Goal: Task Accomplishment & Management: Use online tool/utility

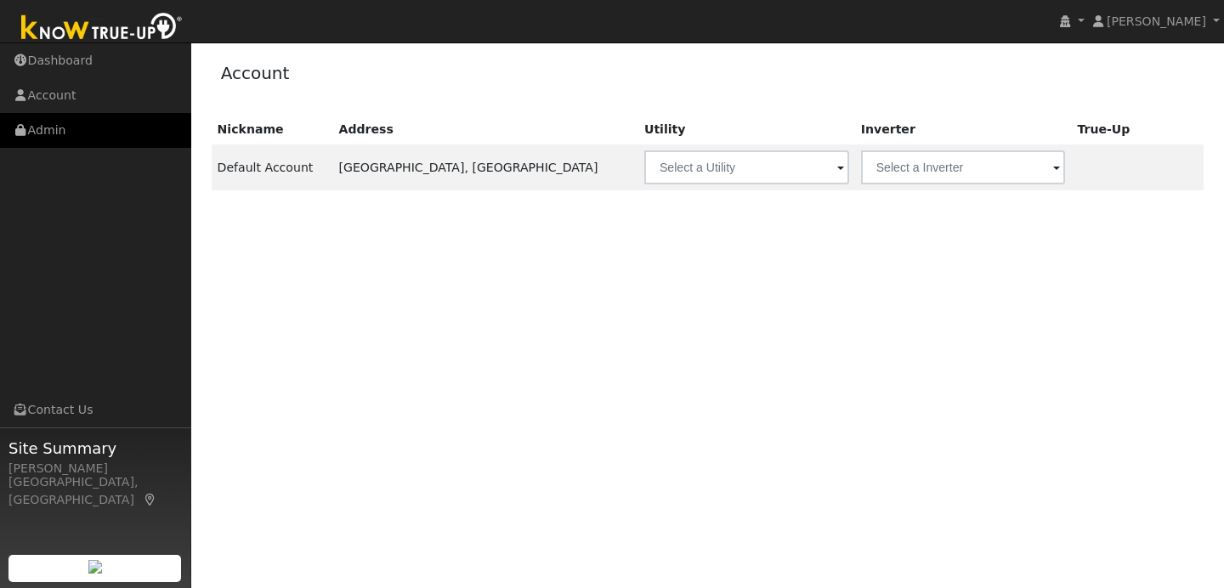
click at [98, 137] on link "Admin" at bounding box center [95, 130] width 191 height 35
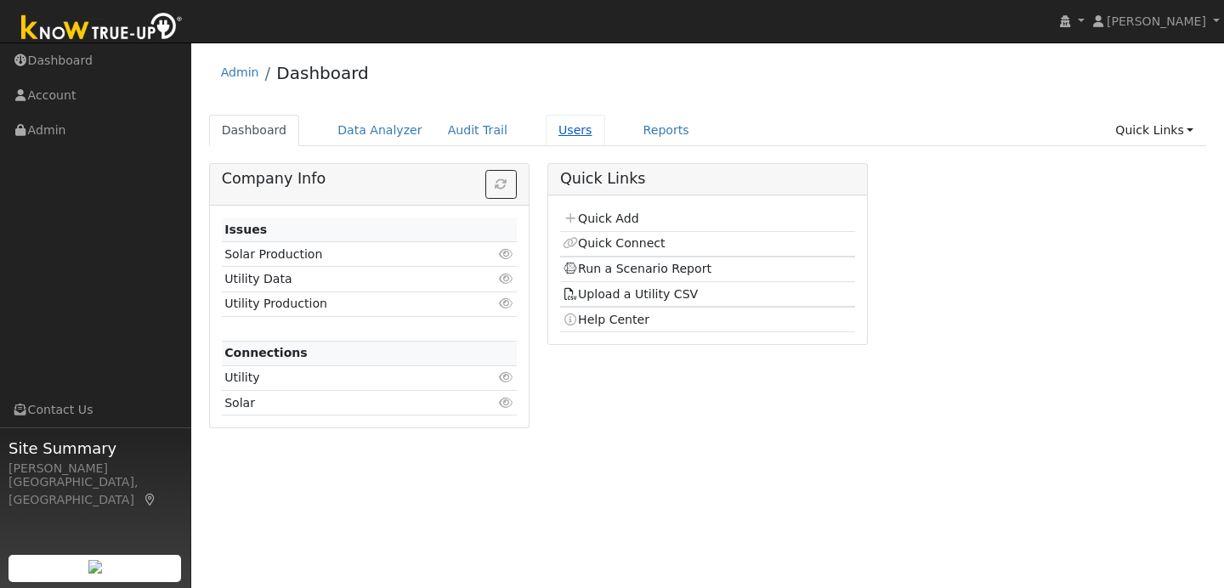
click at [562, 133] on link "Users" at bounding box center [575, 130] width 59 height 31
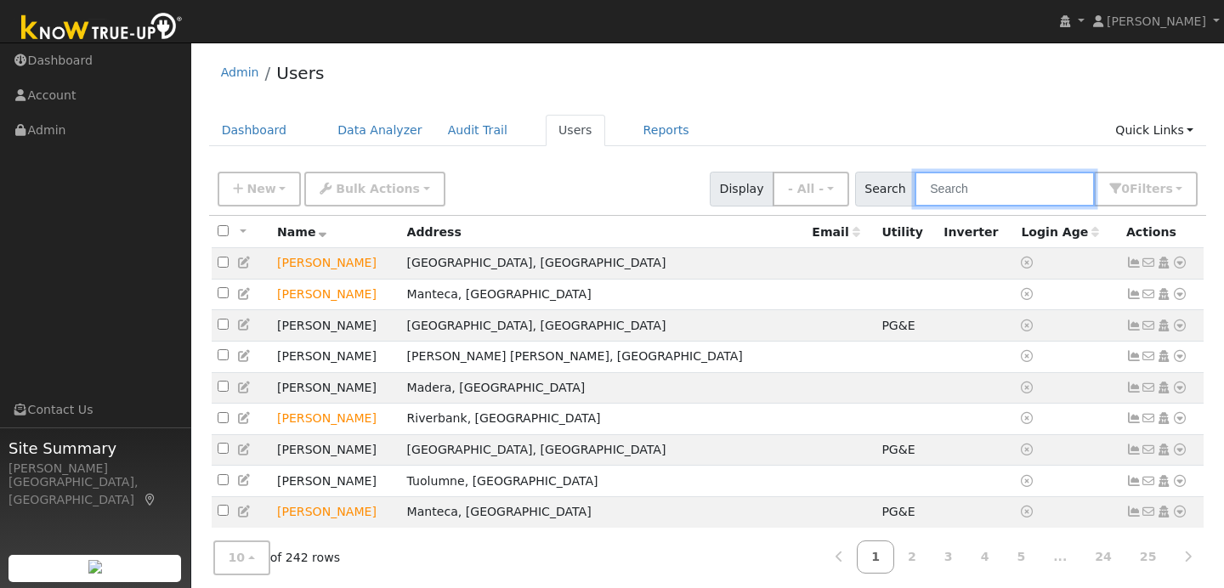
click at [989, 189] on input "text" at bounding box center [1004, 189] width 180 height 35
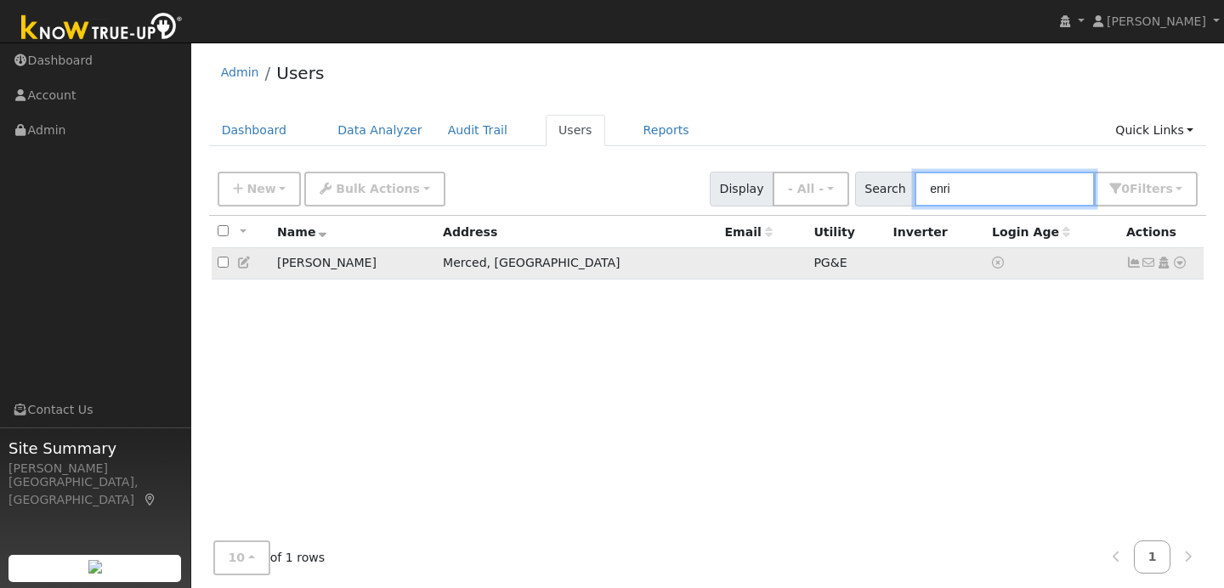
type input "enri"
drag, startPoint x: 377, startPoint y: 269, endPoint x: 276, endPoint y: 269, distance: 101.1
click at [276, 269] on td "Enriique Escalera" at bounding box center [354, 263] width 166 height 31
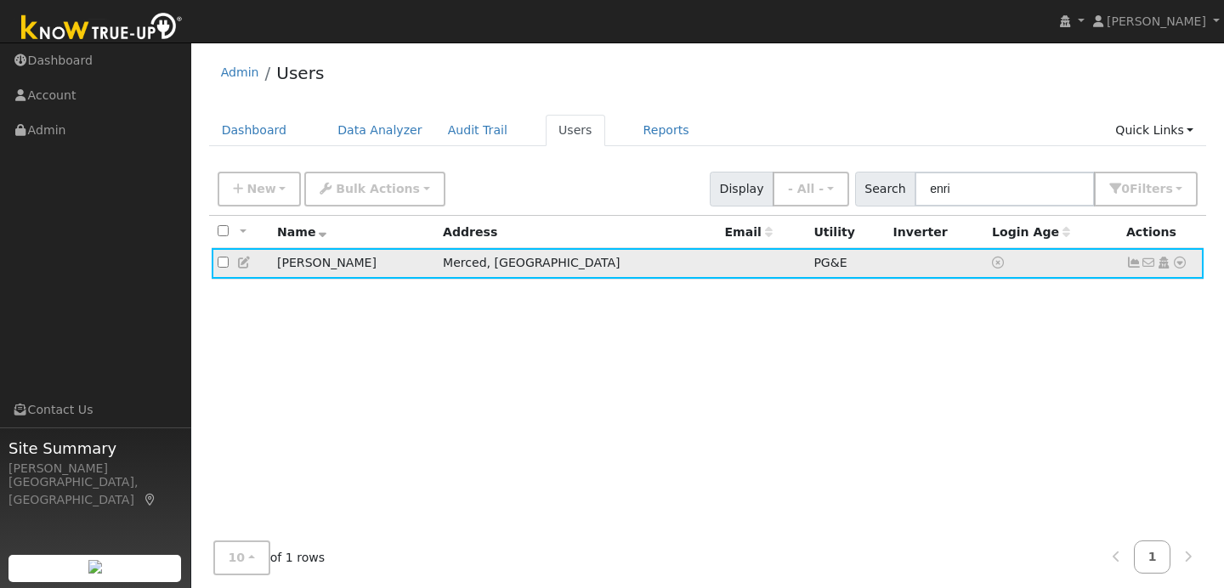
click at [291, 263] on td "Enriique Escalera" at bounding box center [354, 263] width 166 height 31
drag, startPoint x: 277, startPoint y: 263, endPoint x: 373, endPoint y: 267, distance: 96.1
click at [373, 267] on td "Enriique Escalera" at bounding box center [354, 263] width 166 height 31
copy td "Enriique Escalera"
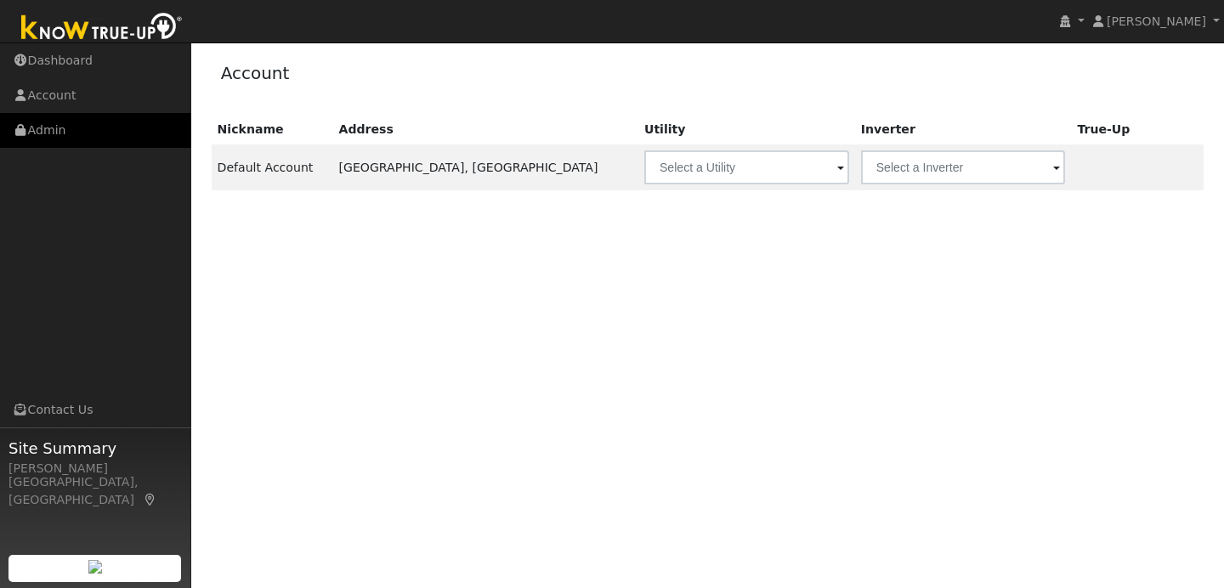
click at [122, 127] on link "Admin" at bounding box center [95, 130] width 191 height 35
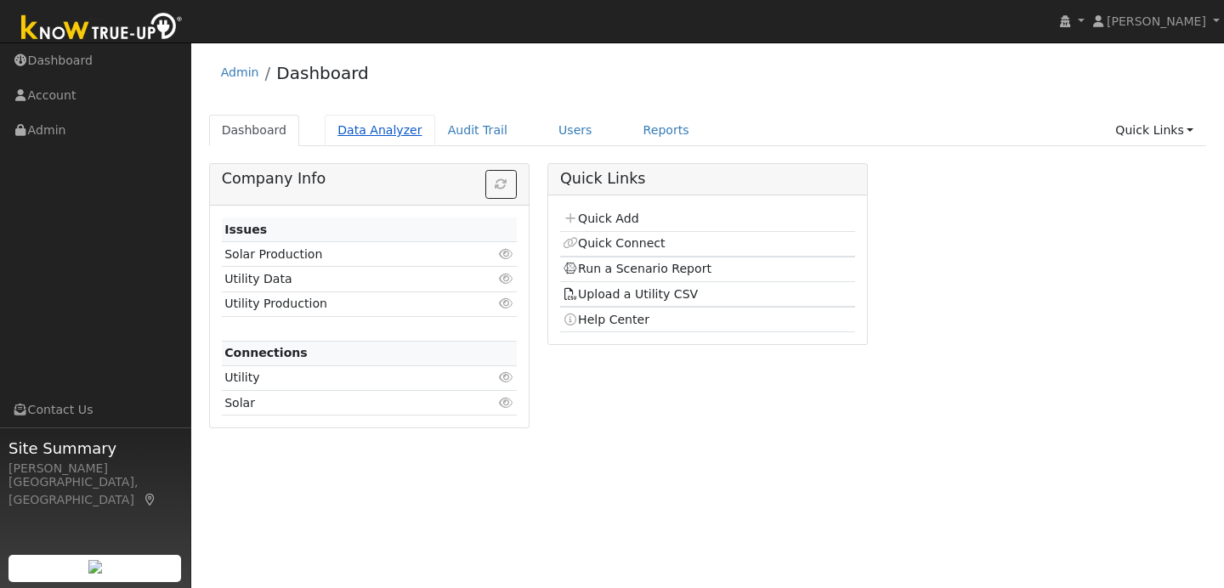
click at [373, 134] on link "Data Analyzer" at bounding box center [380, 130] width 110 height 31
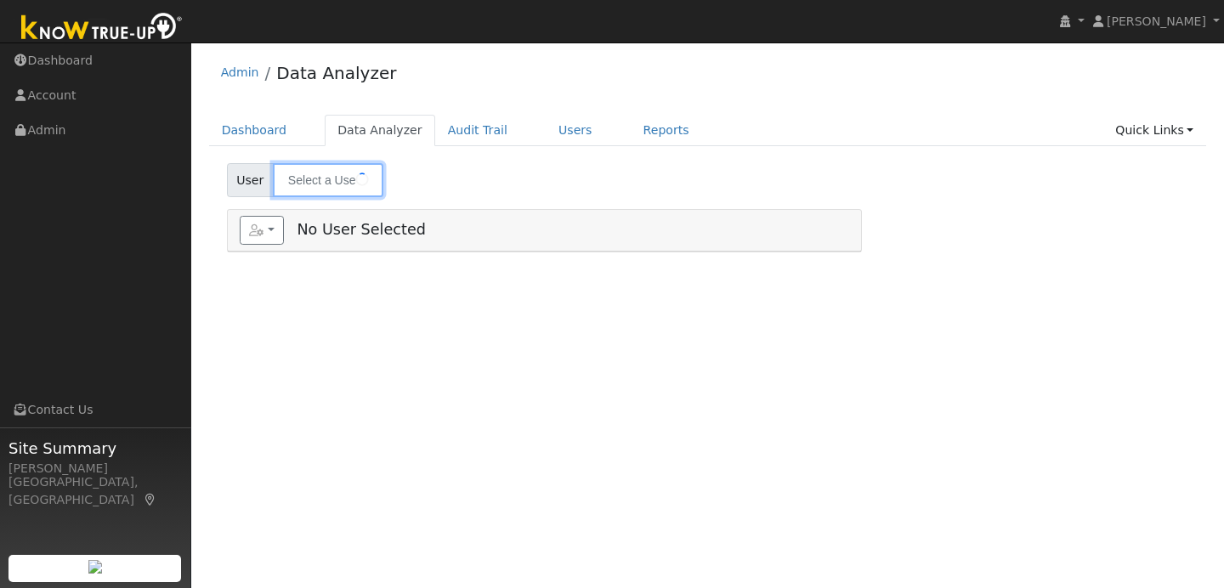
type input "[PERSON_NAME]"
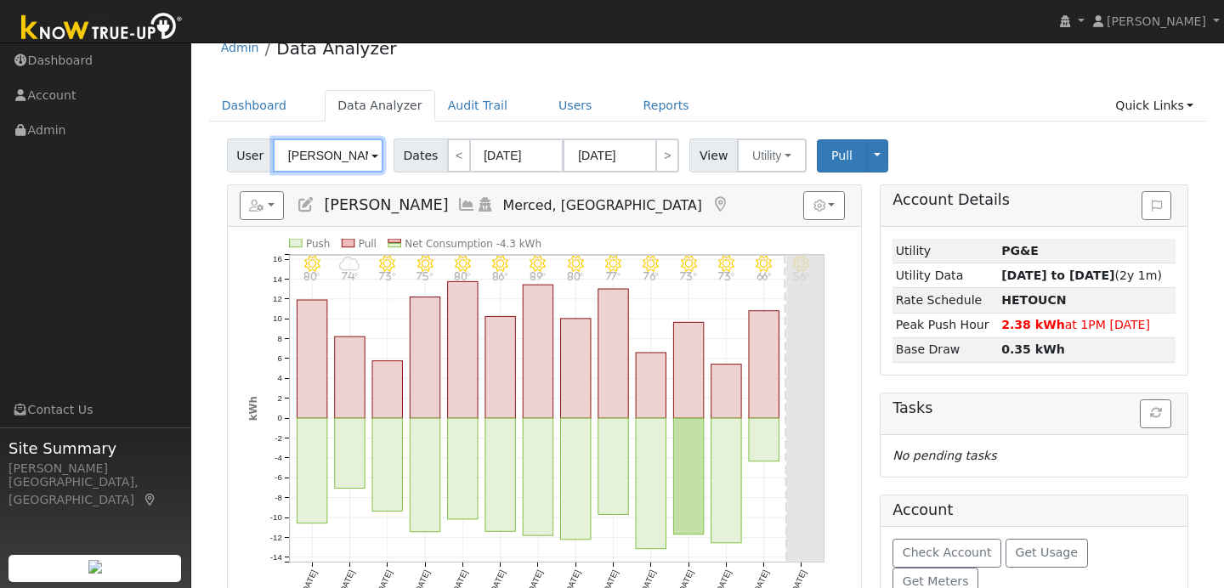
scroll to position [1, 0]
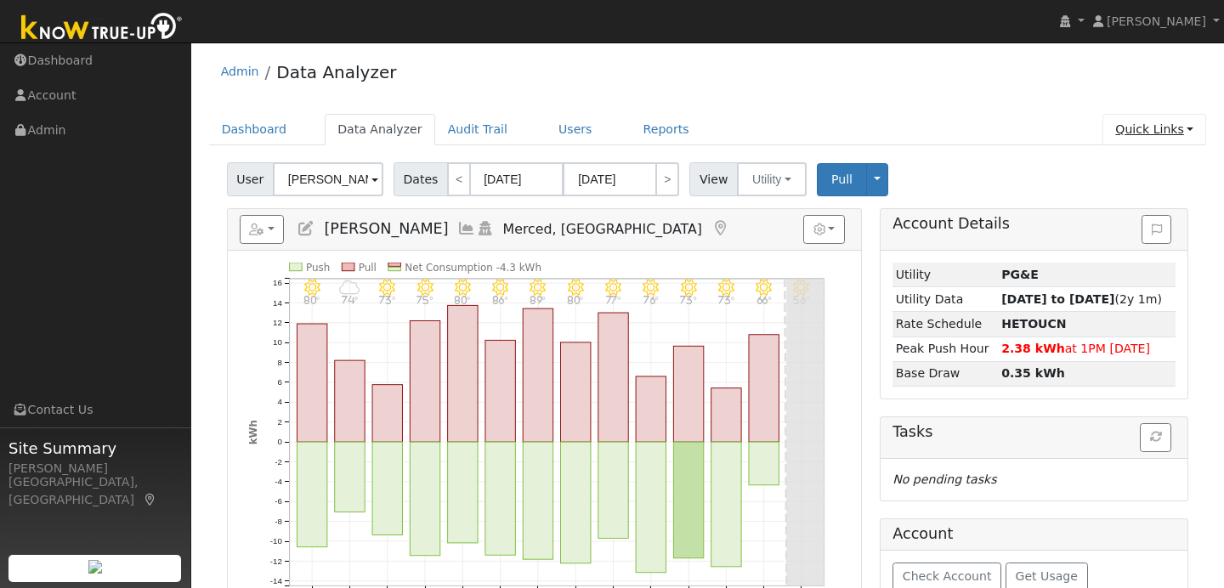
click at [1183, 133] on link "Quick Links" at bounding box center [1154, 129] width 104 height 31
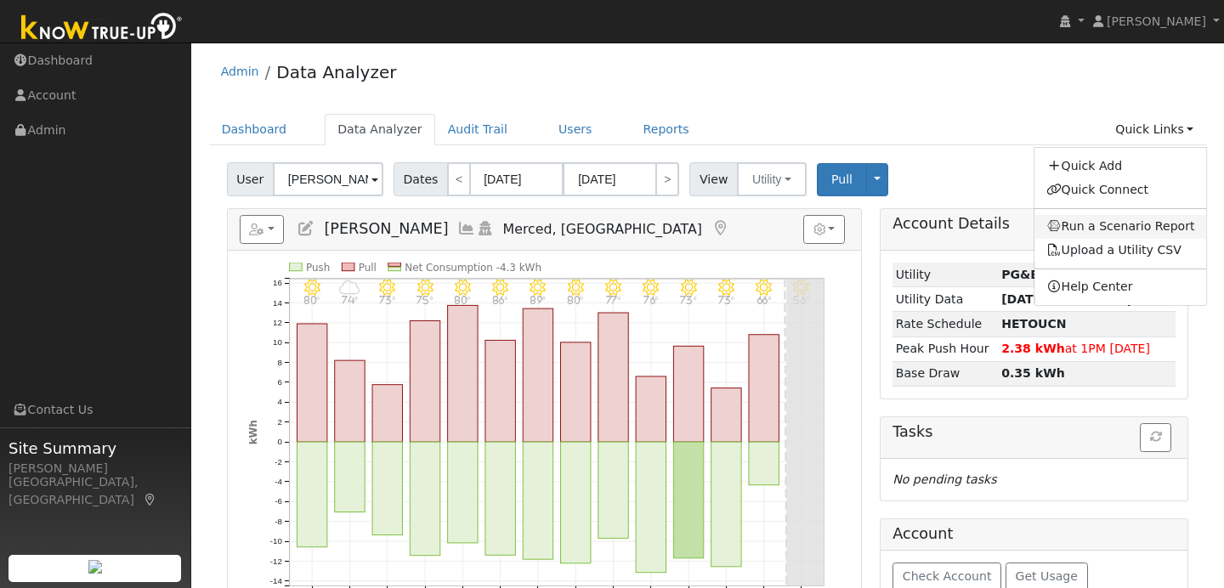
click at [1155, 230] on link "Run a Scenario Report" at bounding box center [1120, 227] width 173 height 24
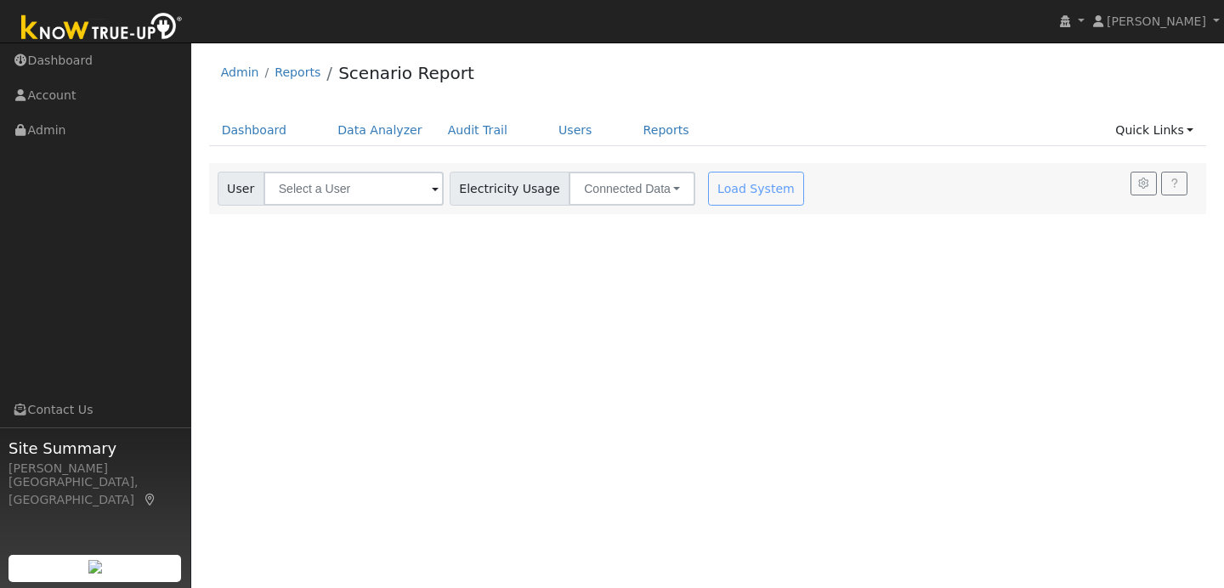
click at [732, 174] on div "Load System" at bounding box center [757, 189] width 107 height 34
click at [642, 192] on button "Connected Data" at bounding box center [631, 189] width 127 height 34
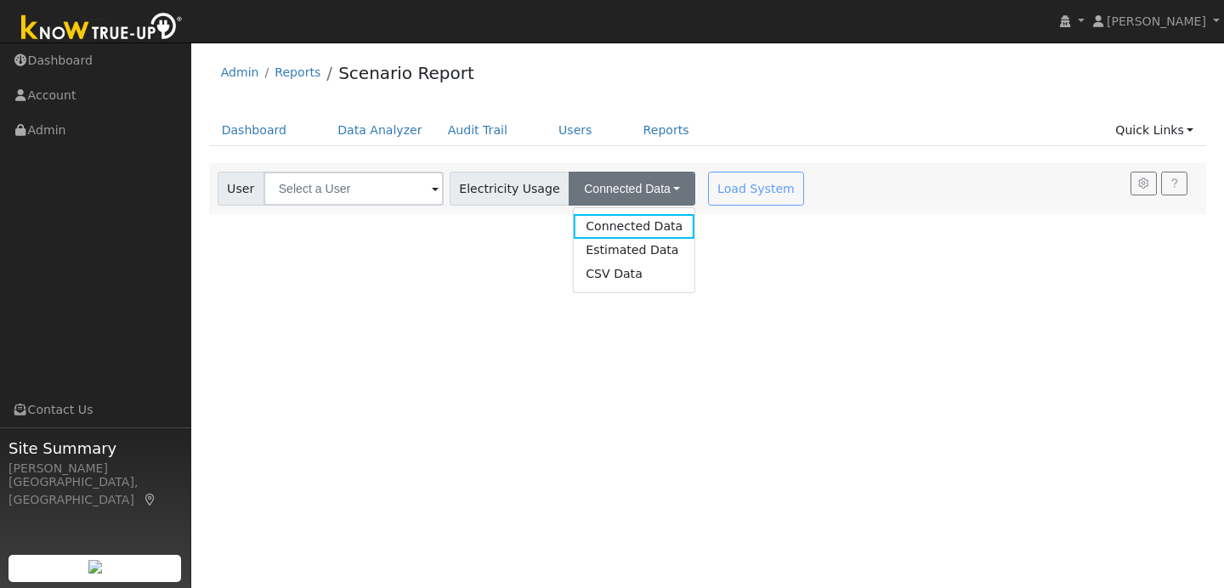
click at [432, 190] on span at bounding box center [435, 190] width 7 height 20
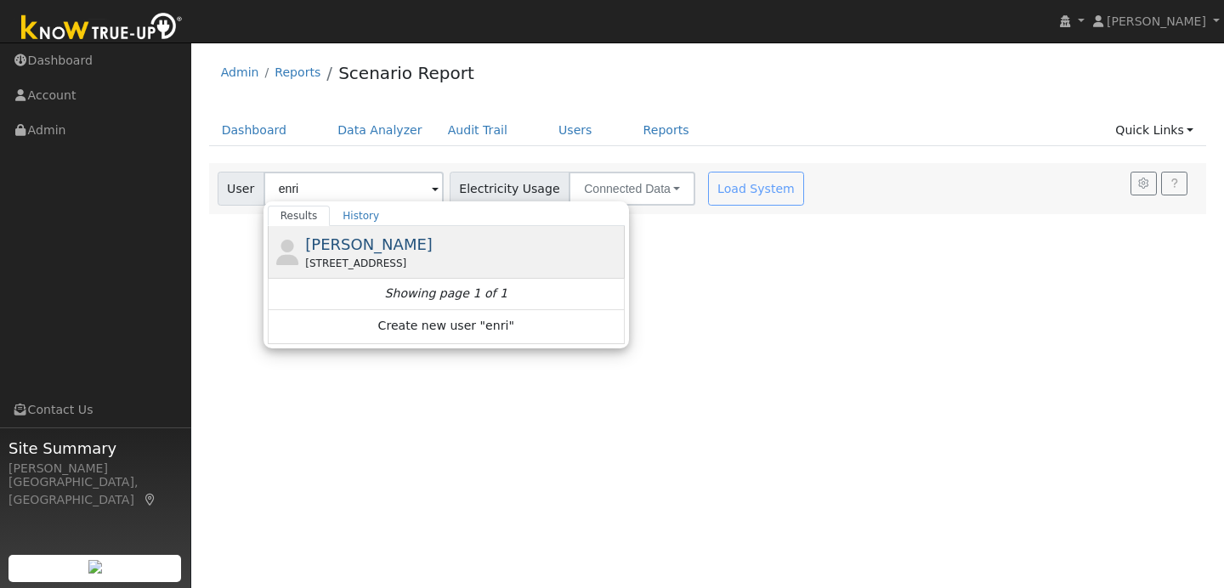
click at [366, 241] on span "[PERSON_NAME]" at bounding box center [368, 244] width 127 height 18
type input "[PERSON_NAME]"
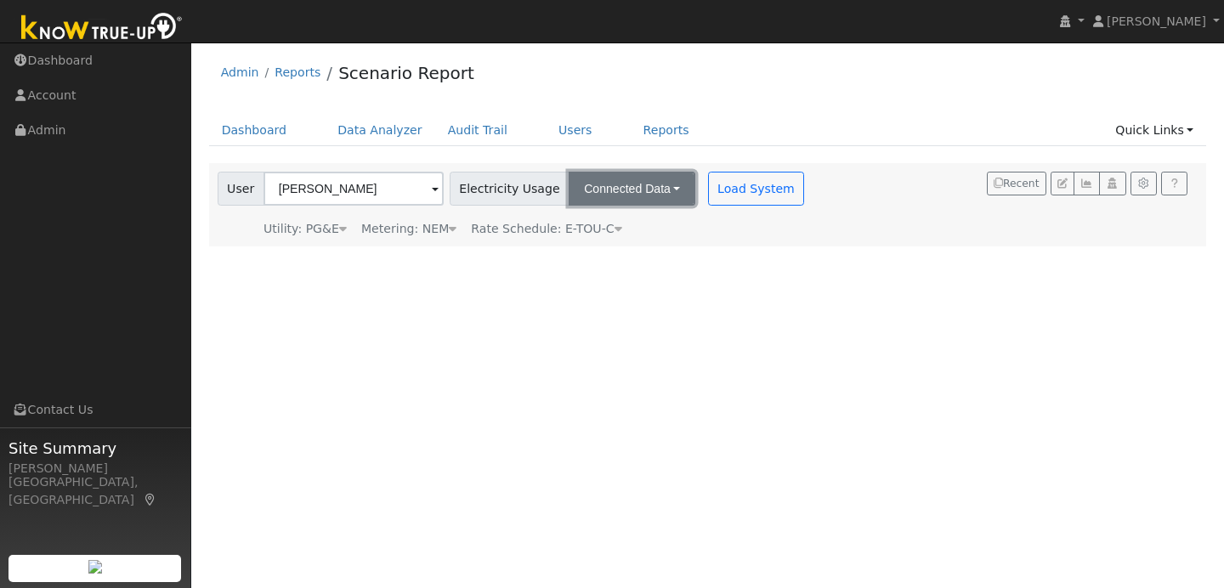
click at [664, 193] on button "Connected Data" at bounding box center [631, 189] width 127 height 34
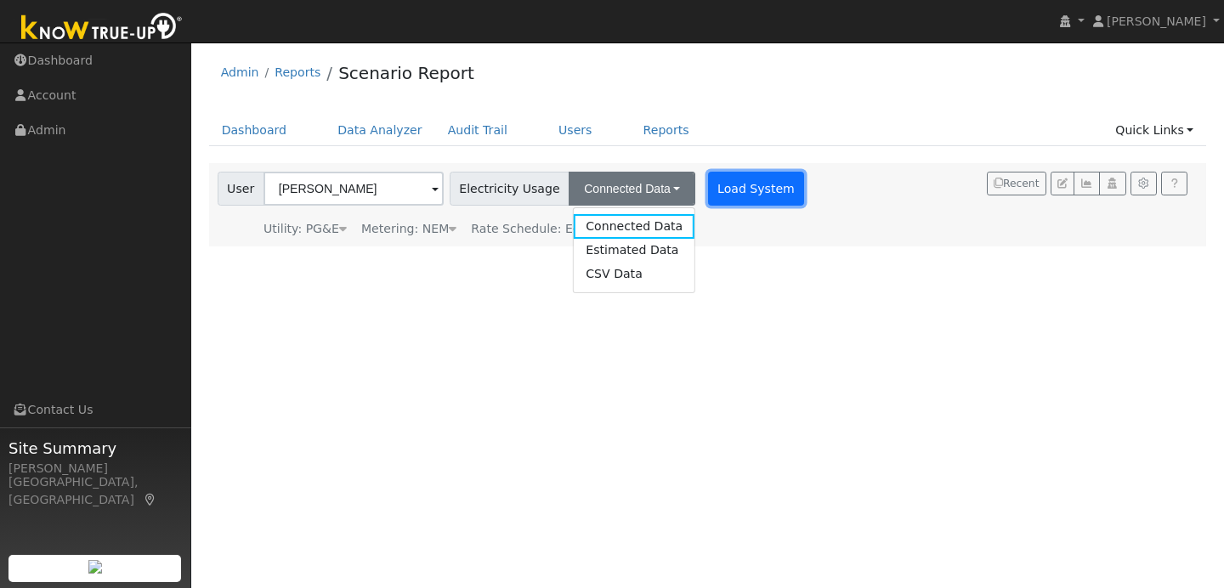
click at [708, 191] on button "Load System" at bounding box center [756, 189] width 97 height 34
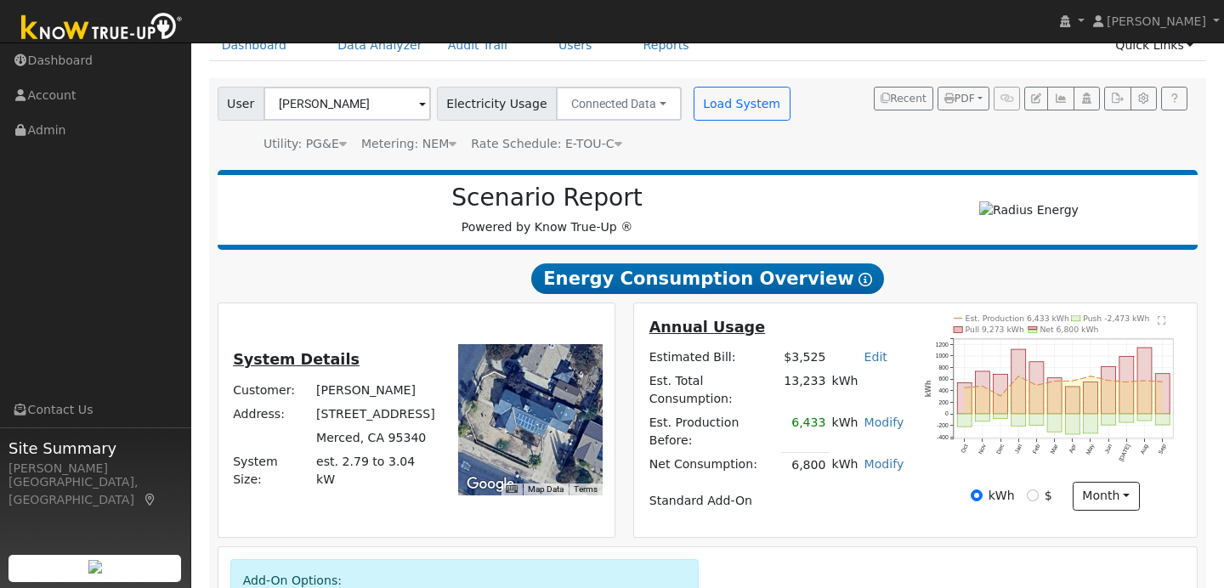
scroll to position [125, 0]
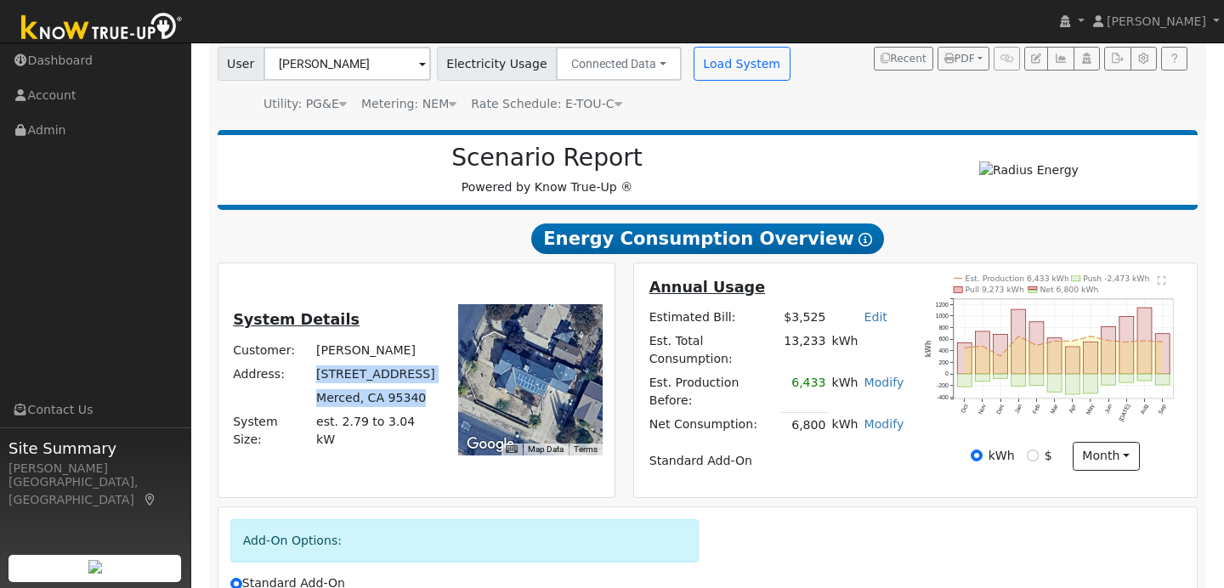
drag, startPoint x: 320, startPoint y: 384, endPoint x: 425, endPoint y: 409, distance: 107.4
click at [425, 409] on tbody "Customer: Enriique Escalera Address: 2300 Circle Dr Merced, CA 95340 System Siz…" at bounding box center [335, 395] width 210 height 114
copy tbody "2300 Circle Dr Merced, CA 95340"
drag, startPoint x: 366, startPoint y: 356, endPoint x: 319, endPoint y: 357, distance: 47.6
click at [318, 357] on td "Enriique Escalera" at bounding box center [377, 350] width 127 height 24
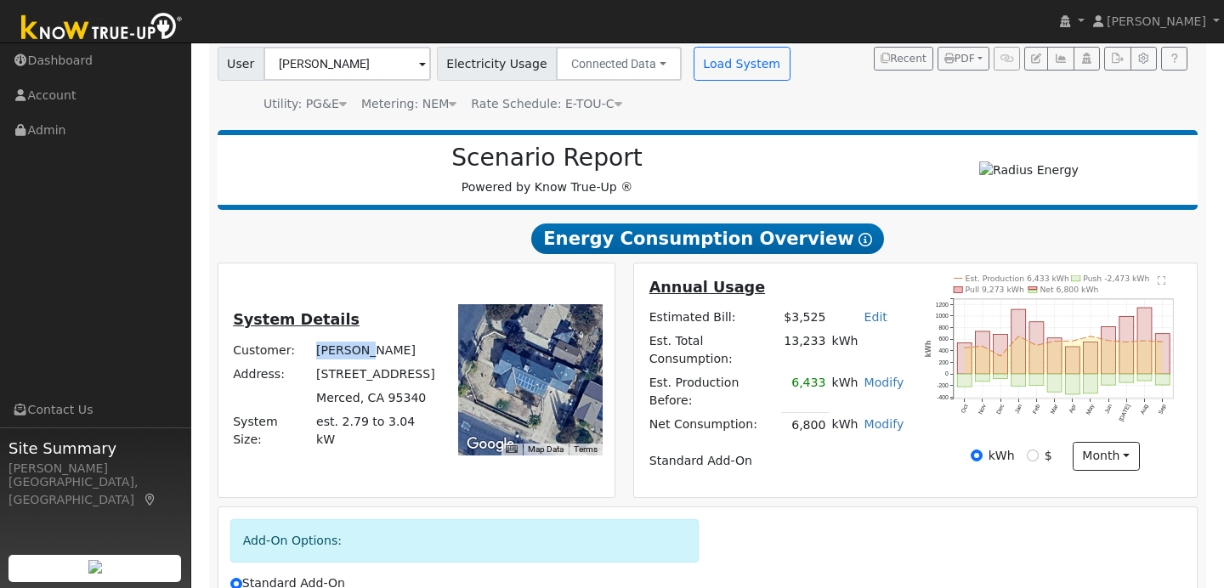
copy td "Enriique"
click at [415, 360] on td "Enriique Escalera" at bounding box center [377, 350] width 127 height 24
drag, startPoint x: 415, startPoint y: 360, endPoint x: 370, endPoint y: 358, distance: 45.1
click at [370, 358] on td "Enriique Escalera" at bounding box center [377, 350] width 127 height 24
copy td "Escalera"
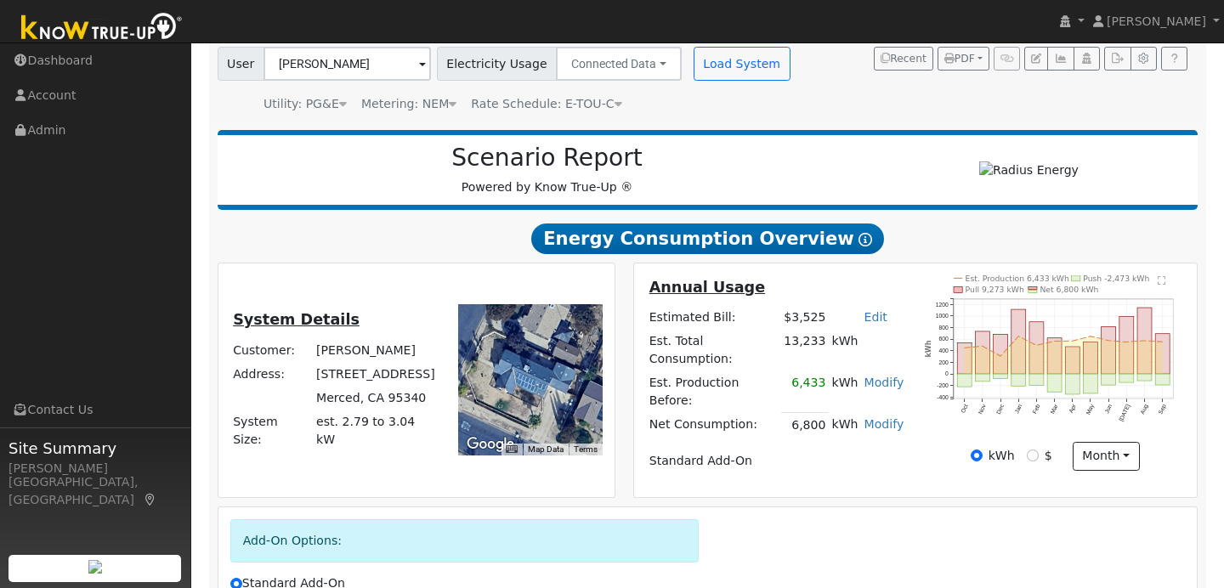
scroll to position [0, 0]
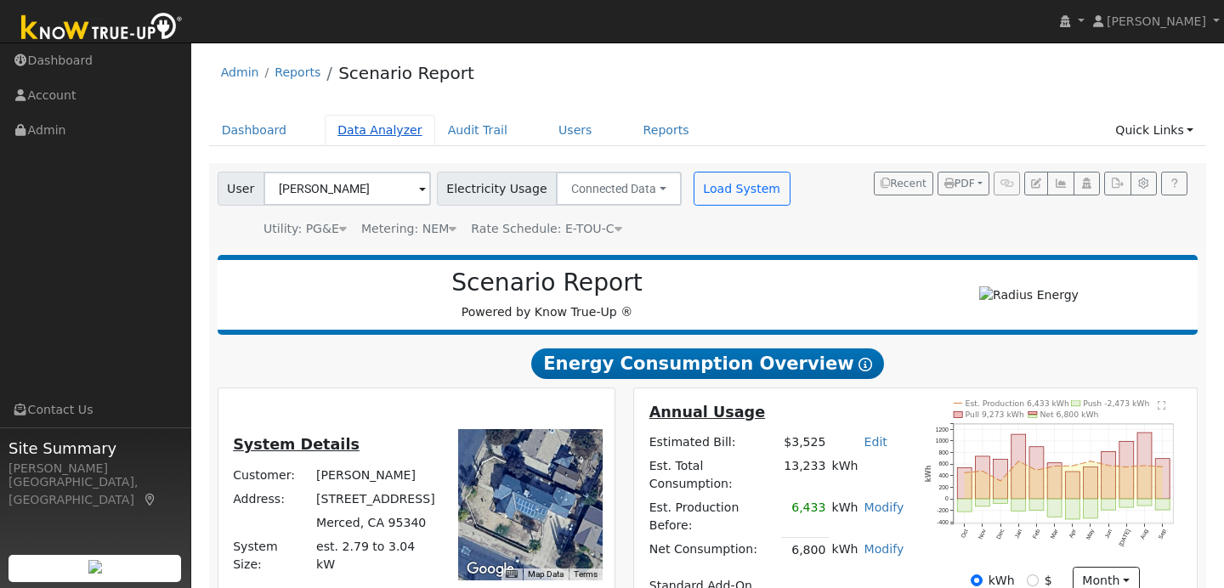
click at [352, 125] on link "Data Analyzer" at bounding box center [380, 130] width 110 height 31
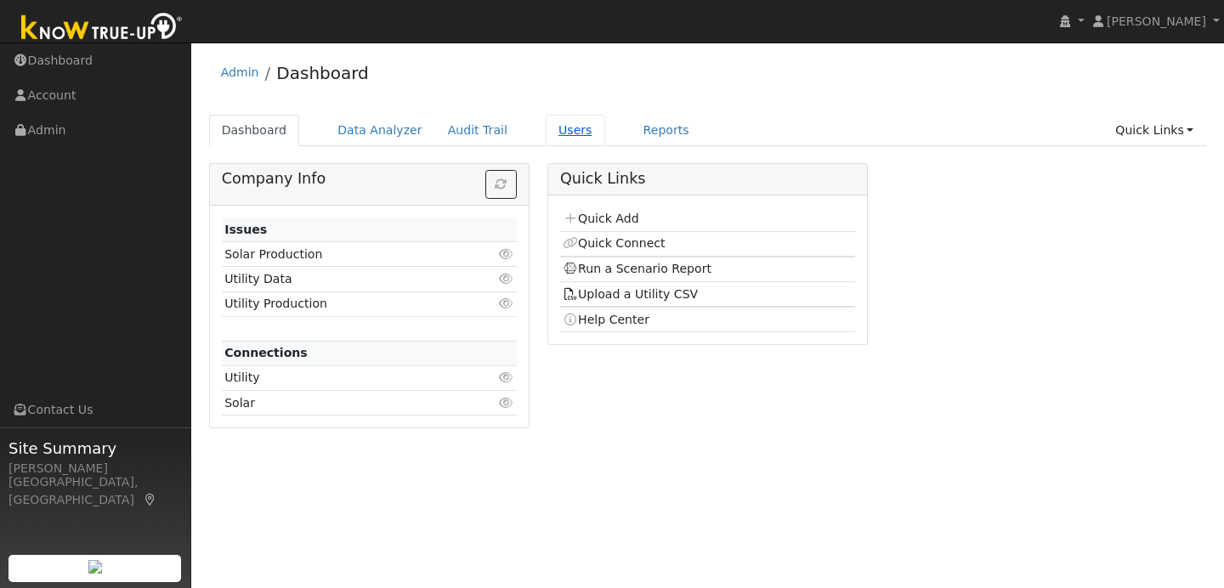
click at [568, 139] on link "Users" at bounding box center [575, 130] width 59 height 31
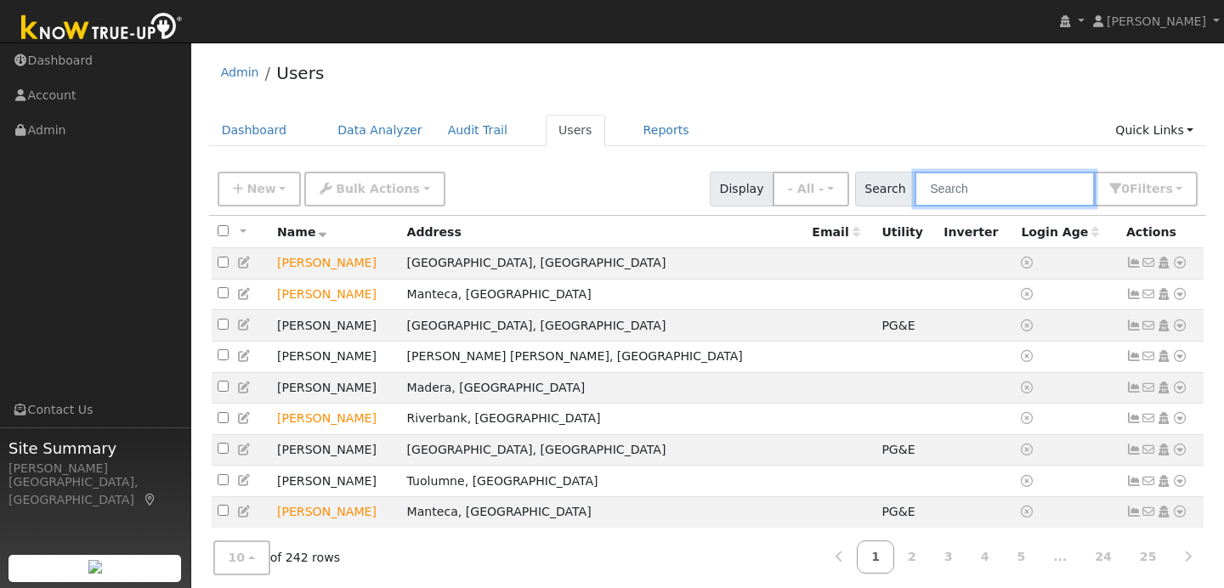
click at [971, 190] on input "text" at bounding box center [1004, 189] width 180 height 35
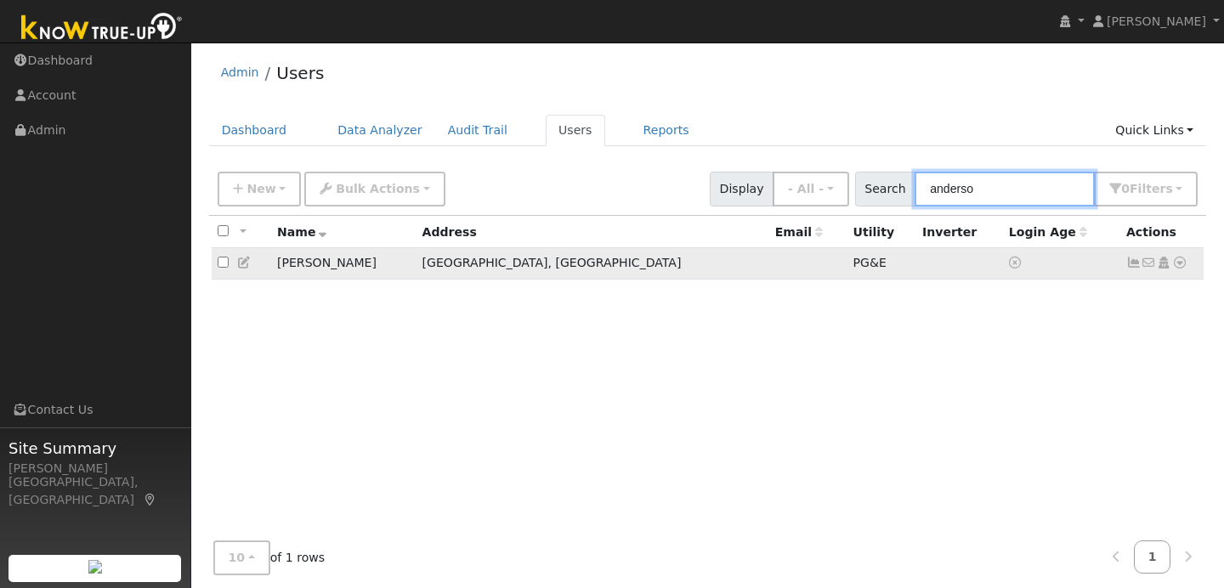
type input "anderso"
click at [1179, 266] on icon at bounding box center [1179, 263] width 15 height 12
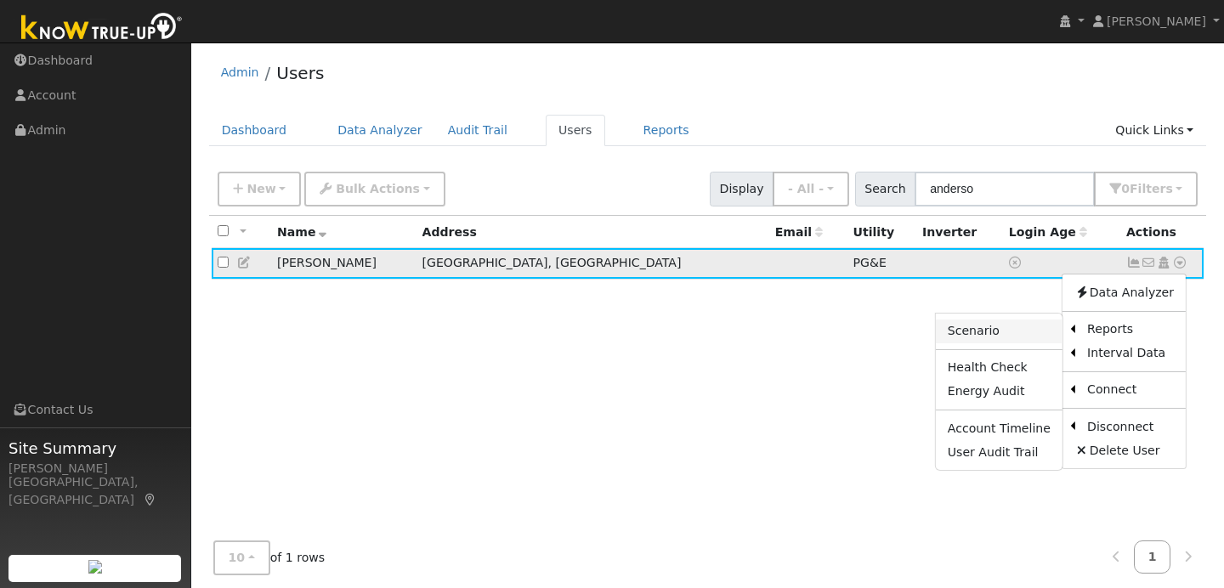
click at [1045, 332] on link "Scenario" at bounding box center [999, 332] width 127 height 24
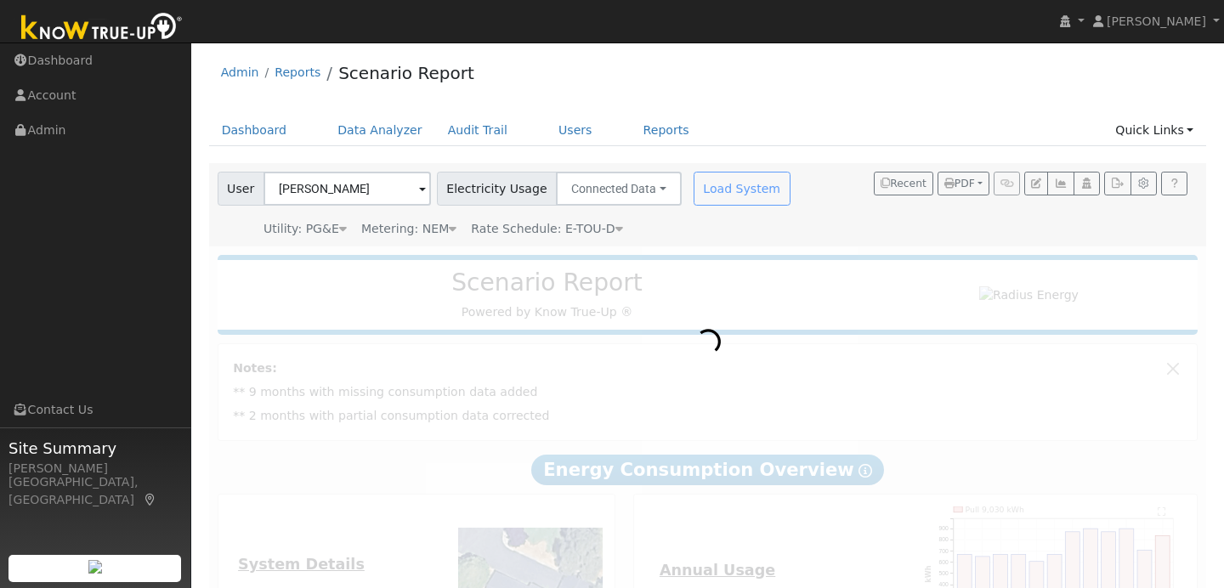
click at [721, 180] on div "Load System" at bounding box center [743, 189] width 107 height 34
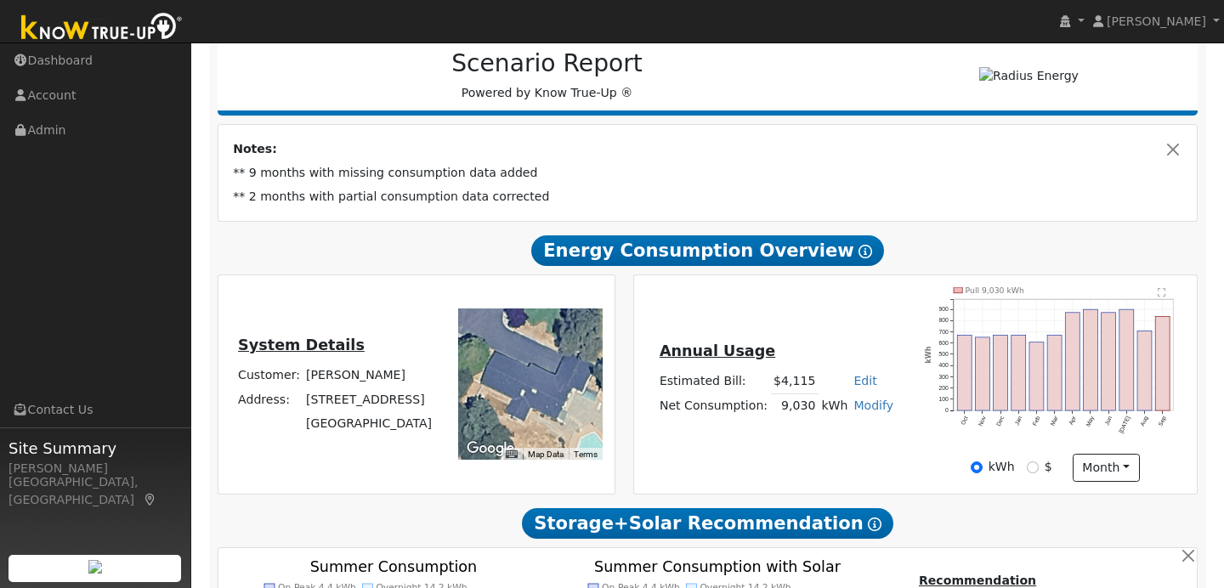
scroll to position [218, 0]
